Goal: Navigation & Orientation: Find specific page/section

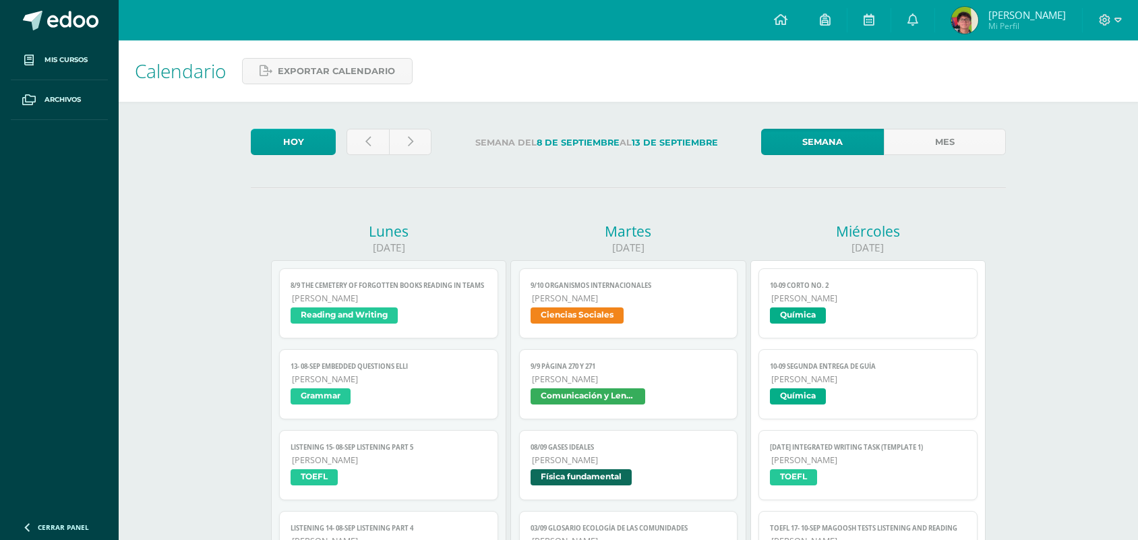
scroll to position [118, 0]
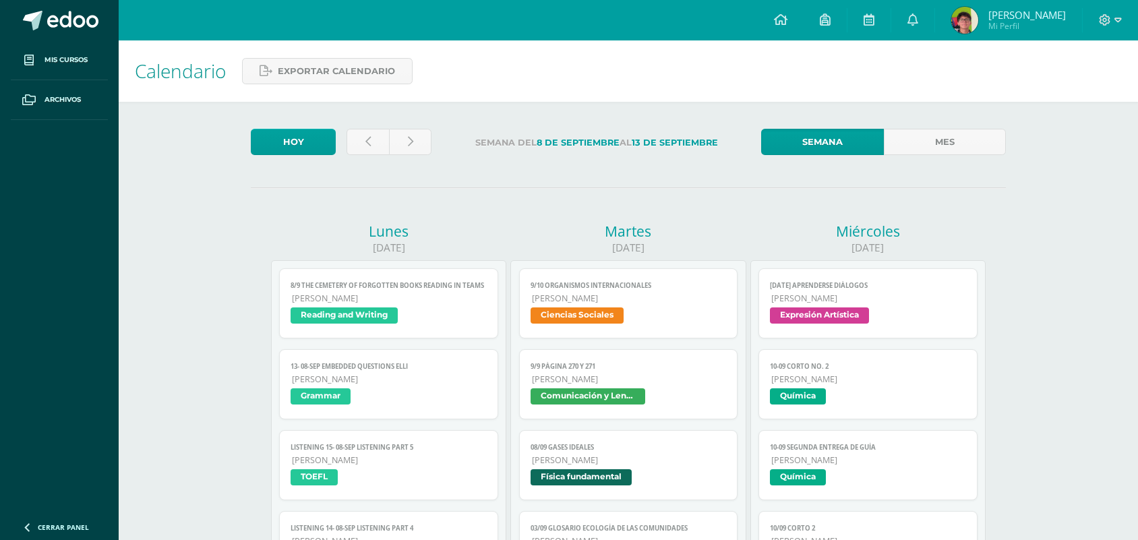
scroll to position [118, 0]
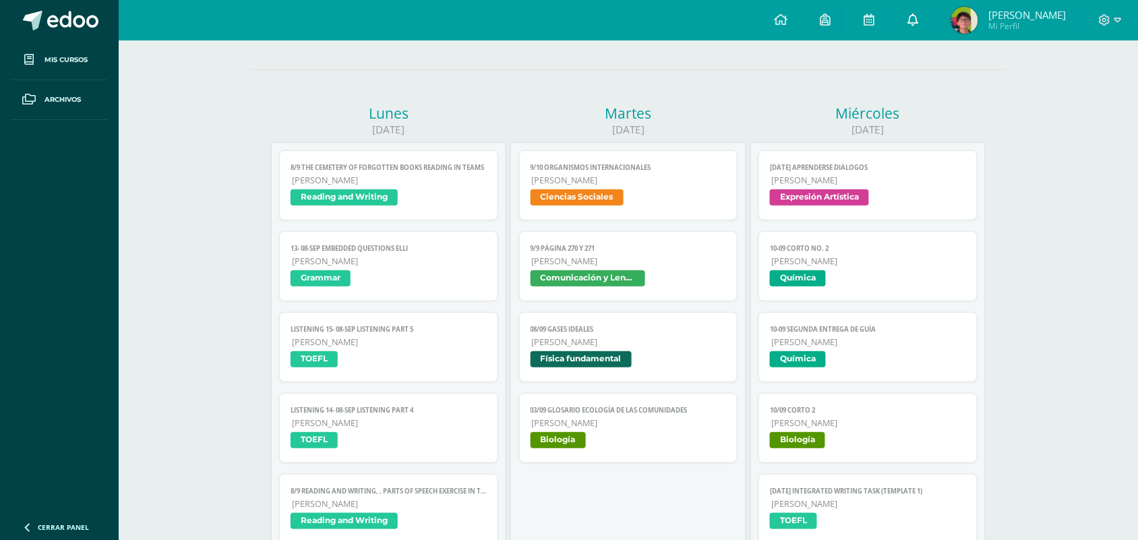
click at [924, 31] on link at bounding box center [912, 20] width 43 height 40
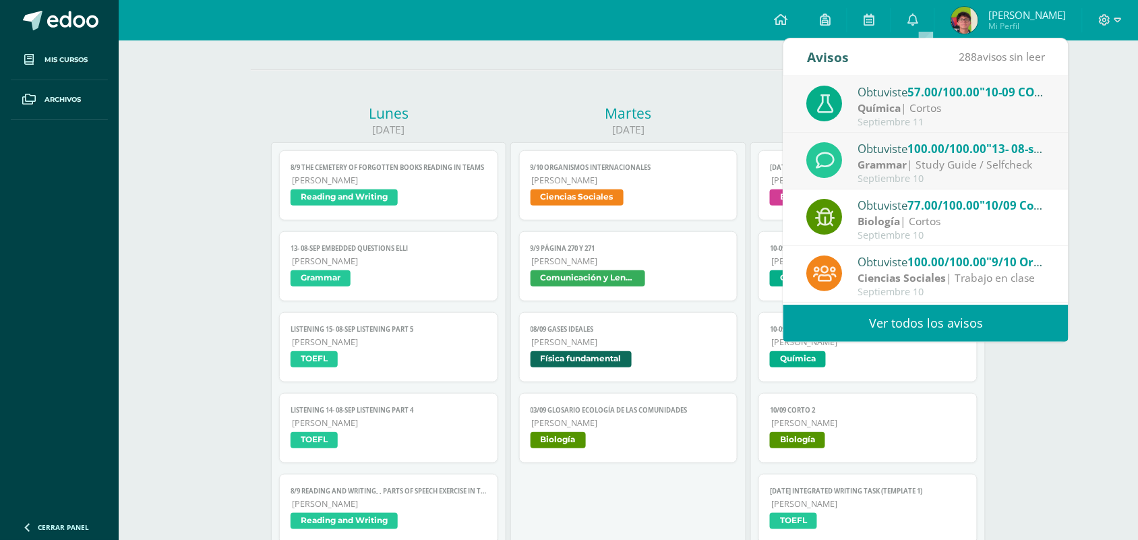
click at [889, 105] on strong "Química" at bounding box center [879, 107] width 43 height 15
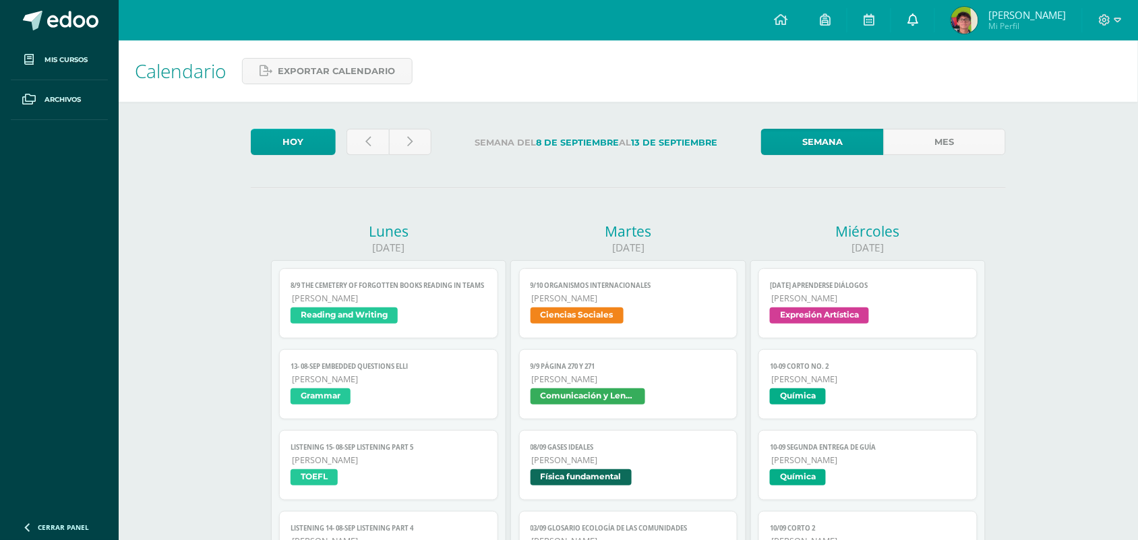
click at [918, 14] on link at bounding box center [912, 20] width 43 height 40
click at [757, 78] on div "Calendario Exportar calendario" at bounding box center [628, 70] width 1019 height 61
